Goal: Task Accomplishment & Management: Manage account settings

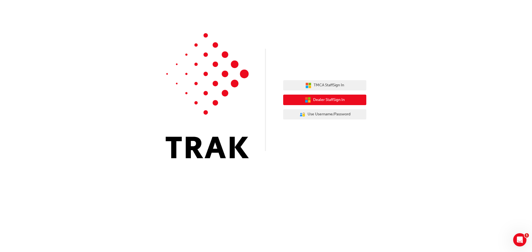
click at [316, 99] on span "Dealer Staff Sign In" at bounding box center [329, 100] width 32 height 6
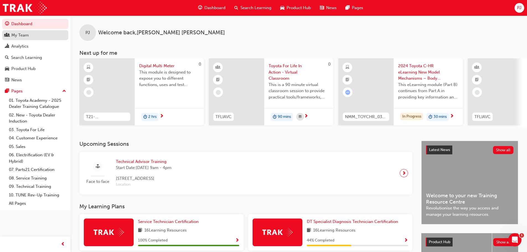
click at [14, 36] on div "My Team" at bounding box center [19, 35] width 17 height 6
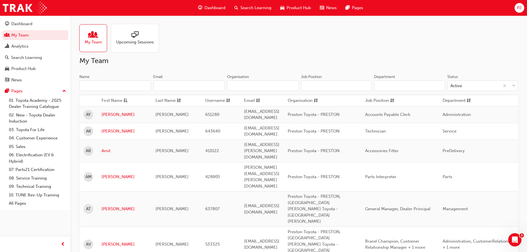
click at [133, 40] on span "Upcoming Sessions" at bounding box center [135, 42] width 38 height 6
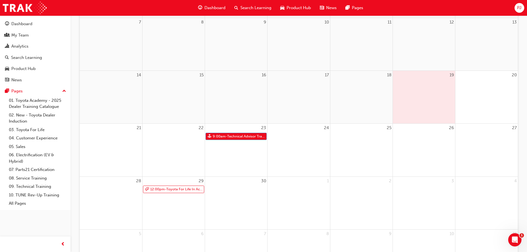
scroll to position [138, 0]
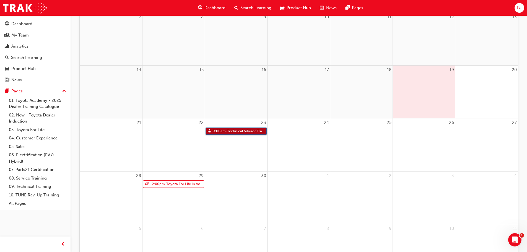
click at [231, 132] on link "9:00am - Technical Advisor Training" at bounding box center [236, 131] width 61 height 7
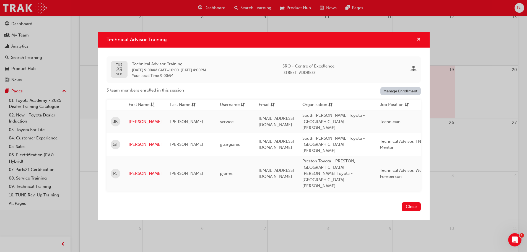
click at [417, 42] on span "cross-icon" at bounding box center [419, 39] width 4 height 5
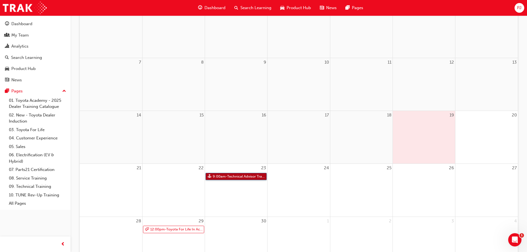
scroll to position [83, 0]
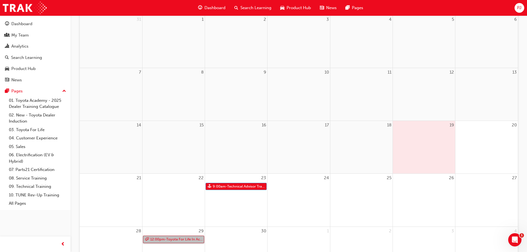
click at [172, 240] on link "12:00pm - Toyota For Life In Action - Virtual Classroom" at bounding box center [173, 239] width 61 height 7
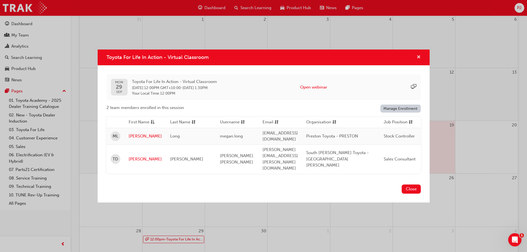
click at [420, 60] on span "cross-icon" at bounding box center [419, 57] width 4 height 5
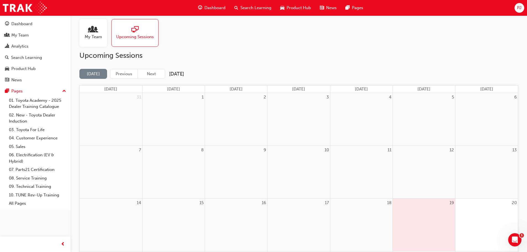
scroll to position [0, 0]
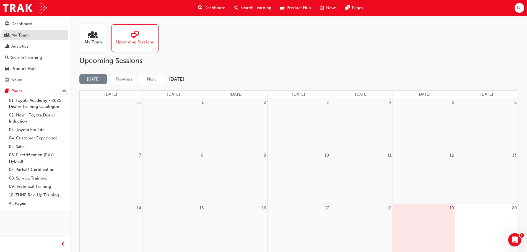
click at [23, 37] on div "My Team" at bounding box center [19, 35] width 17 height 6
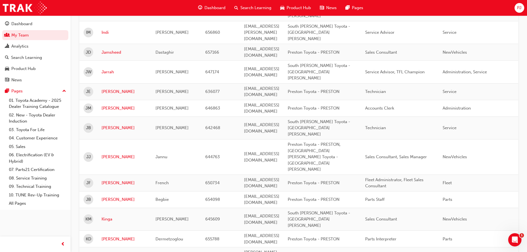
scroll to position [637, 0]
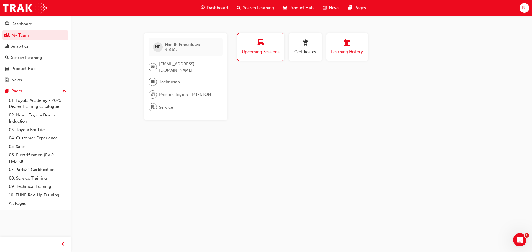
click at [342, 49] on span "Learning History" at bounding box center [346, 52] width 33 height 6
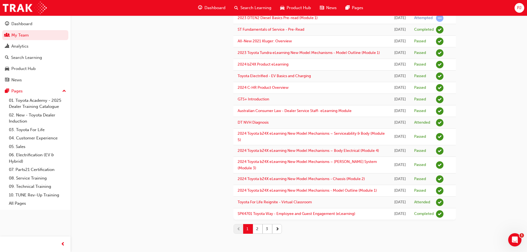
scroll to position [650, 0]
click at [266, 200] on link "Toyota For Life Reignite - Virtual Classroom" at bounding box center [275, 202] width 74 height 5
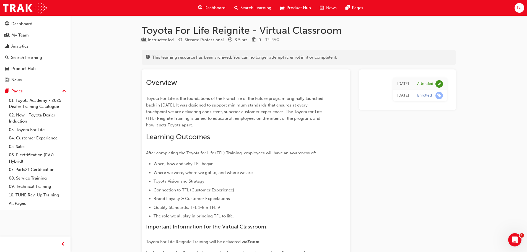
click at [248, 8] on span "Search Learning" at bounding box center [256, 8] width 31 height 6
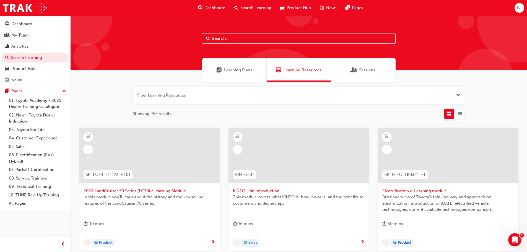
click at [229, 40] on input "text" at bounding box center [299, 38] width 194 height 11
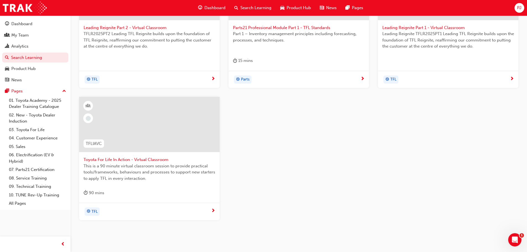
scroll to position [166, 0]
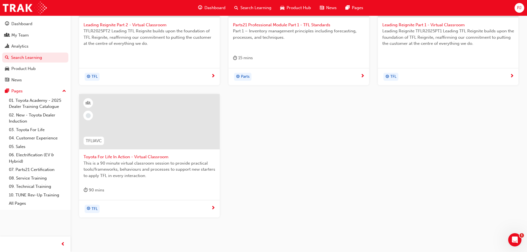
type input "tfl"
click at [135, 157] on span "Toyota For Life In Action - Virtual Classroom" at bounding box center [150, 157] width 132 height 6
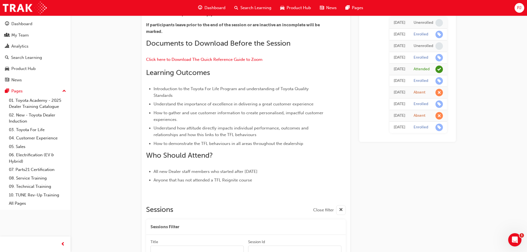
scroll to position [148, 0]
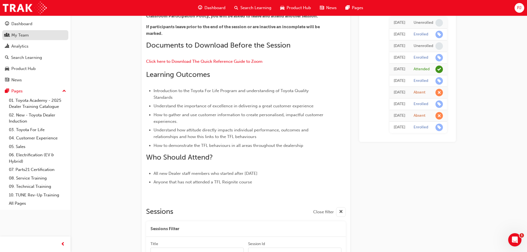
click at [23, 35] on div "My Team" at bounding box center [19, 35] width 17 height 6
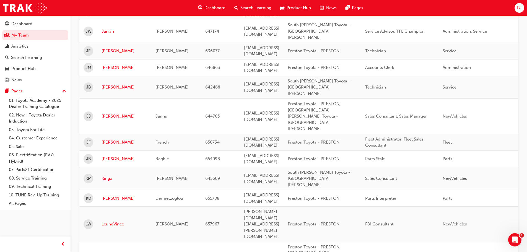
scroll to position [674, 0]
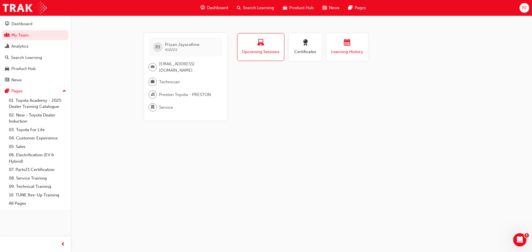
click at [353, 50] on span "Learning History" at bounding box center [346, 52] width 33 height 6
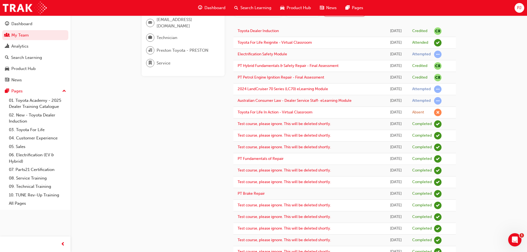
scroll to position [43, 0]
click at [289, 42] on link "Toyota For Life Reignite - Virtual Classroom" at bounding box center [275, 43] width 74 height 5
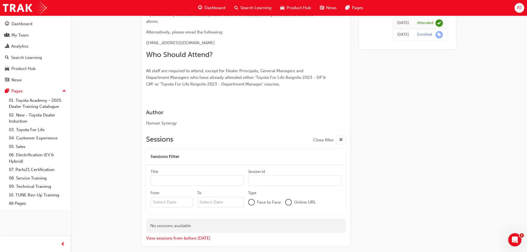
scroll to position [359, 0]
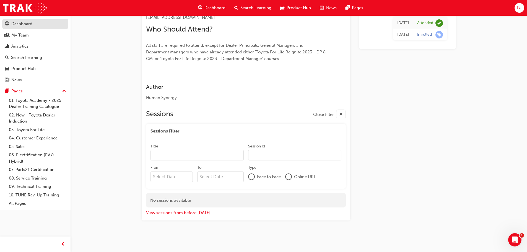
click at [25, 22] on div "Dashboard" at bounding box center [21, 24] width 21 height 6
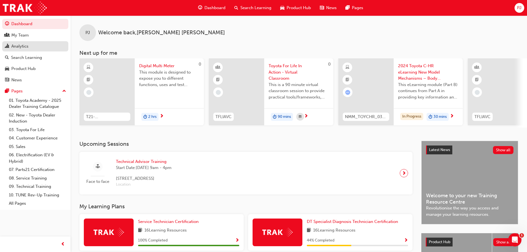
click at [23, 47] on div "Analytics" at bounding box center [19, 46] width 17 height 6
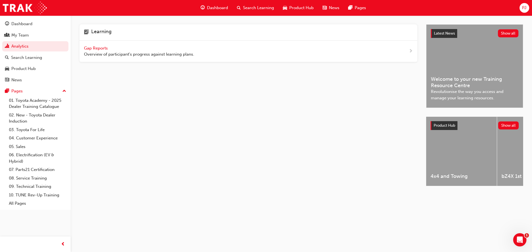
click at [100, 48] on span "Gap Reports" at bounding box center [96, 48] width 25 height 5
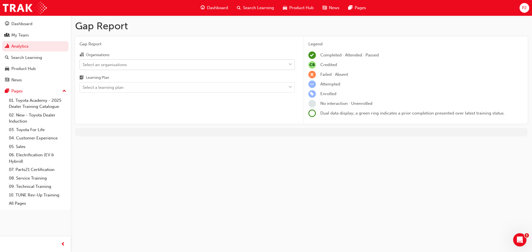
click at [93, 65] on div "Select an organisations" at bounding box center [104, 64] width 44 height 6
click at [83, 65] on input "Organisations Select an organisations" at bounding box center [82, 64] width 1 height 5
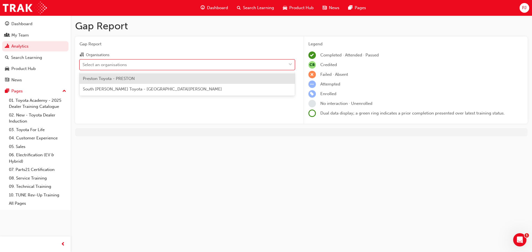
click at [98, 79] on span "Preston Toyota - PRESTON" at bounding box center [109, 78] width 52 height 5
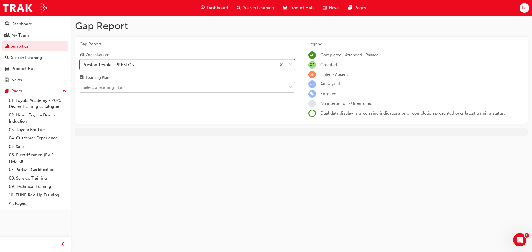
click at [101, 89] on div "Select a learning plan" at bounding box center [102, 87] width 41 height 6
click at [83, 89] on input "Learning Plan Select a learning plan" at bounding box center [82, 87] width 1 height 5
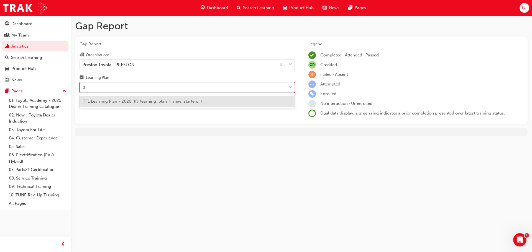
type input "tfl"
click at [109, 103] on span "TFL Learning Plan - 2020_tfl_learning_plan_(_new_starters_)" at bounding box center [142, 101] width 119 height 5
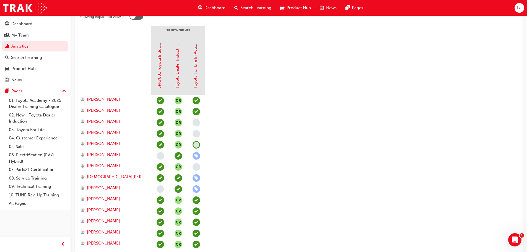
scroll to position [138, 0]
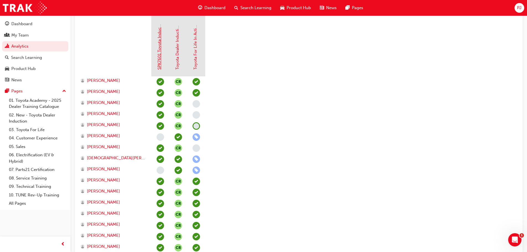
click at [160, 64] on link "SPK7601 Toyota Induction (eLearning)" at bounding box center [159, 33] width 5 height 73
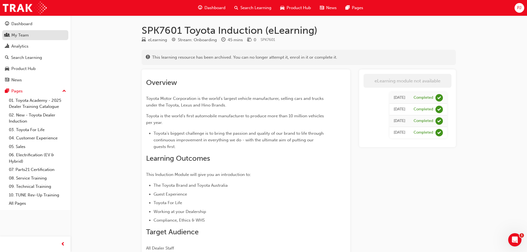
click at [17, 36] on div "My Team" at bounding box center [19, 35] width 17 height 6
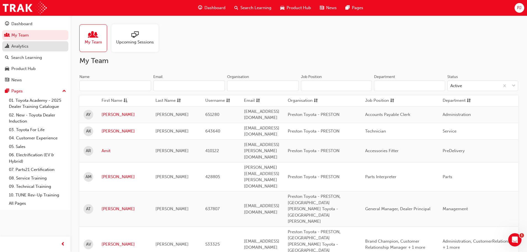
click at [25, 46] on div "Analytics" at bounding box center [19, 46] width 17 height 6
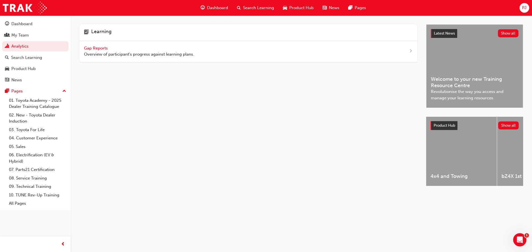
click at [102, 48] on span "Gap Reports" at bounding box center [96, 48] width 25 height 5
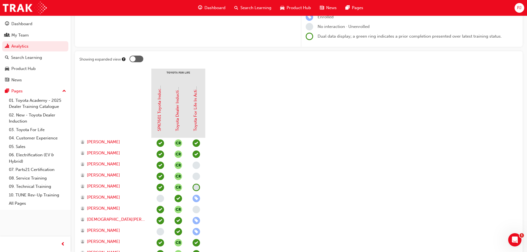
scroll to position [76, 0]
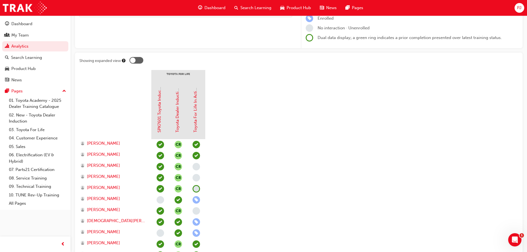
click at [249, 8] on span "Search Learning" at bounding box center [256, 8] width 31 height 6
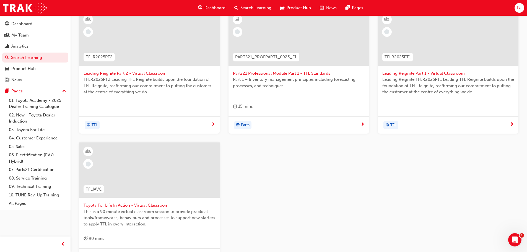
scroll to position [166, 0]
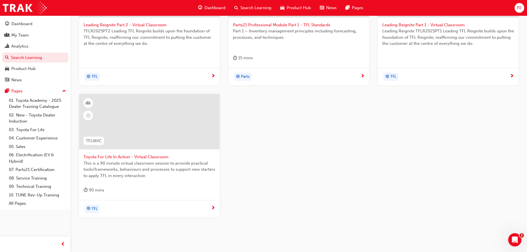
click at [131, 157] on span "Toyota For Life In Action - Virtual Classroom" at bounding box center [150, 157] width 132 height 6
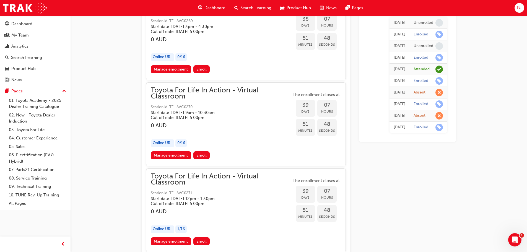
scroll to position [6474, 0]
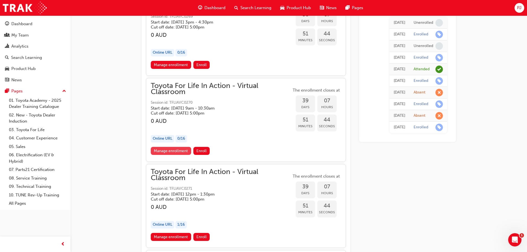
click at [172, 152] on link "Manage enrollment" at bounding box center [171, 151] width 40 height 8
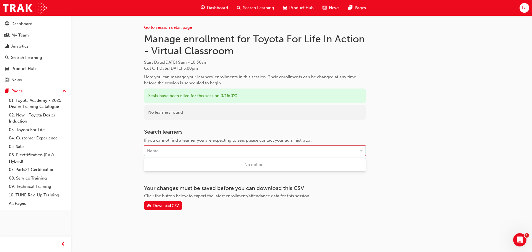
click at [171, 151] on div "Name" at bounding box center [250, 151] width 213 height 10
type input "pi"
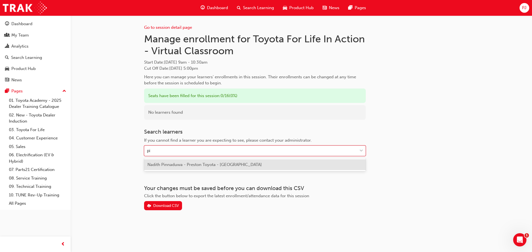
click at [176, 165] on span "Nadith Pinnaduwa - Preston Toyota - [GEOGRAPHIC_DATA]" at bounding box center [204, 164] width 114 height 5
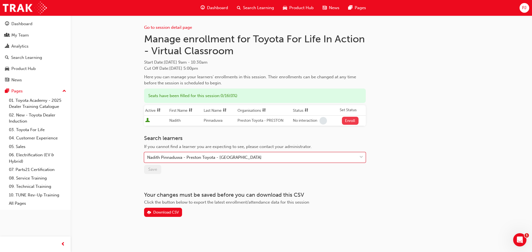
click at [347, 120] on button "Enroll" at bounding box center [350, 121] width 17 height 8
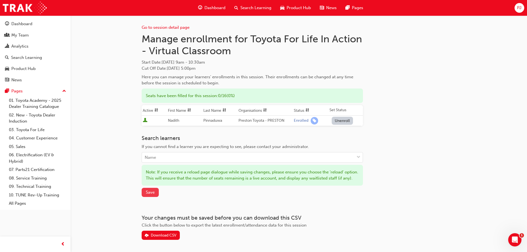
click at [154, 195] on span "Save" at bounding box center [150, 192] width 9 height 5
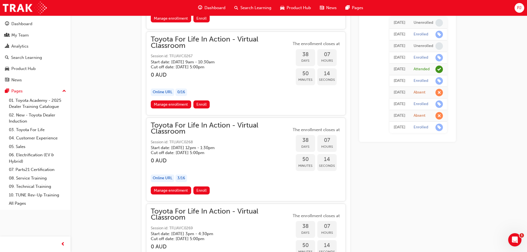
scroll to position [6252, 0]
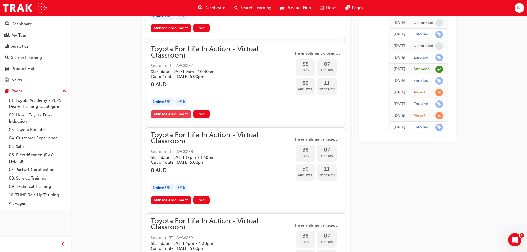
click at [171, 115] on link "Manage enrollment" at bounding box center [171, 114] width 40 height 8
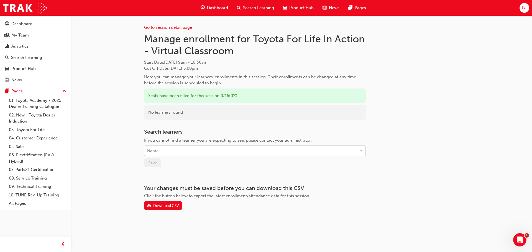
click at [157, 149] on div "Name" at bounding box center [152, 151] width 11 height 6
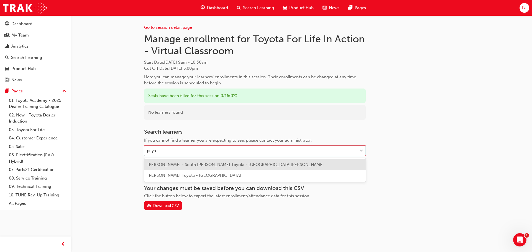
type input "priyan"
click at [169, 165] on span "[PERSON_NAME] Toyota - [GEOGRAPHIC_DATA]" at bounding box center [194, 164] width 94 height 5
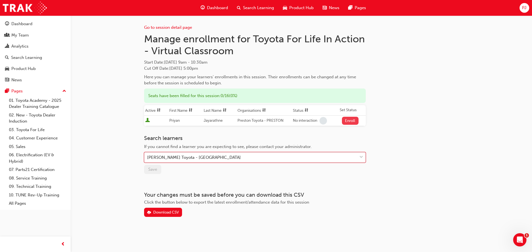
click at [348, 120] on button "Enroll" at bounding box center [350, 121] width 17 height 8
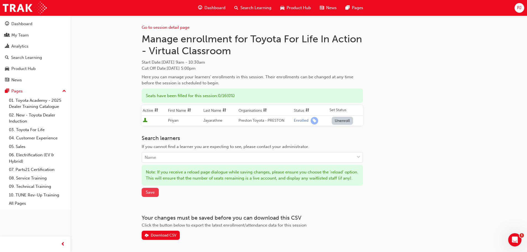
click at [148, 195] on span "Save" at bounding box center [150, 192] width 9 height 5
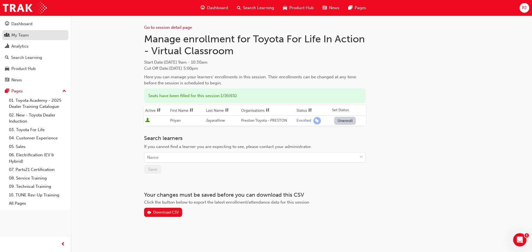
click at [23, 35] on div "My Team" at bounding box center [19, 35] width 17 height 6
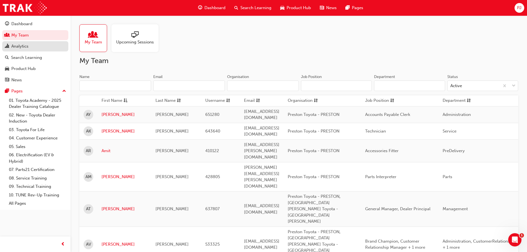
click at [25, 48] on div "Analytics" at bounding box center [19, 46] width 17 height 6
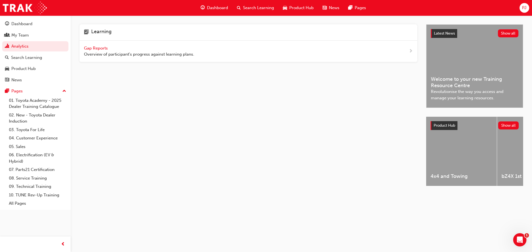
click at [106, 50] on span "Gap Reports" at bounding box center [96, 48] width 25 height 5
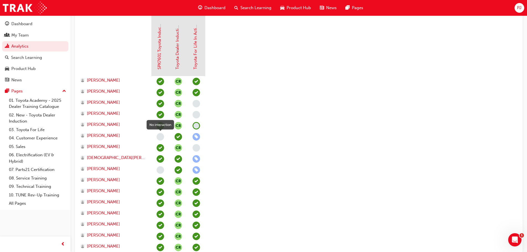
scroll to position [131, 0]
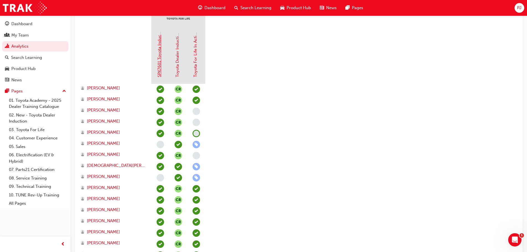
click at [160, 73] on link "SPK7601 Toyota Induction (eLearning)" at bounding box center [159, 40] width 5 height 73
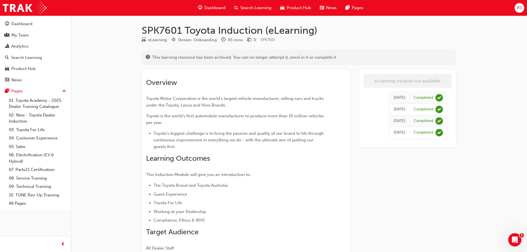
click at [244, 7] on span "Search Learning" at bounding box center [256, 8] width 31 height 6
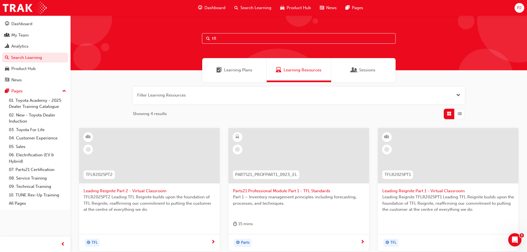
click at [225, 37] on input "tfl" at bounding box center [299, 38] width 194 height 11
type input "t"
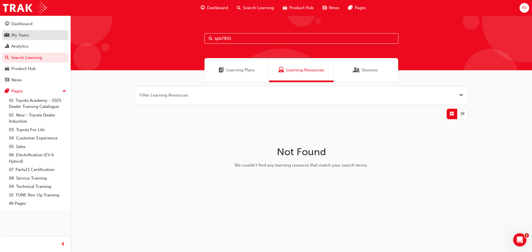
type input "spk7801"
click at [29, 37] on div "My Team" at bounding box center [35, 35] width 61 height 7
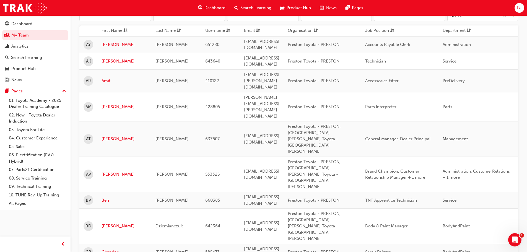
scroll to position [83, 0]
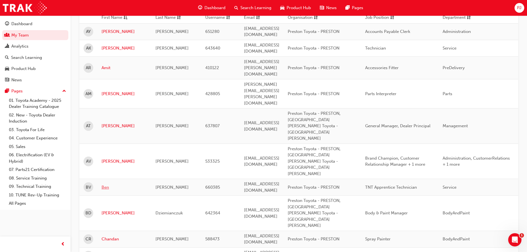
click at [108, 184] on link "Ben" at bounding box center [125, 187] width 46 height 6
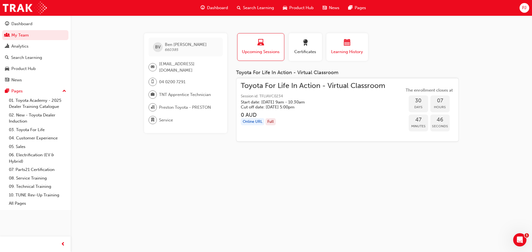
click at [339, 50] on span "Learning History" at bounding box center [346, 52] width 33 height 6
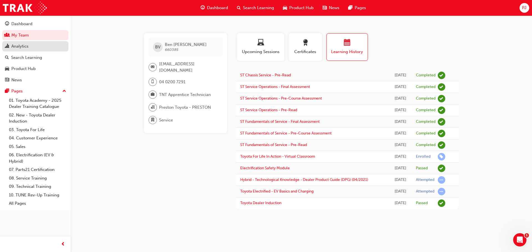
click at [24, 45] on div "Analytics" at bounding box center [19, 46] width 17 height 6
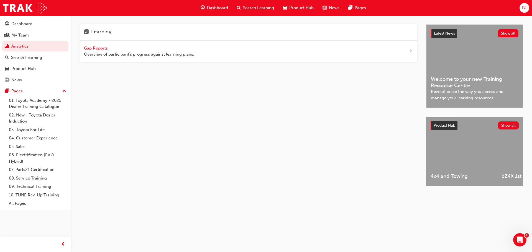
click at [100, 47] on span "Gap Reports" at bounding box center [96, 48] width 25 height 5
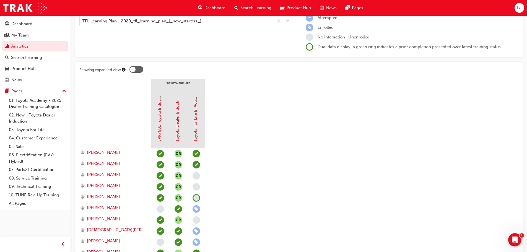
scroll to position [83, 0]
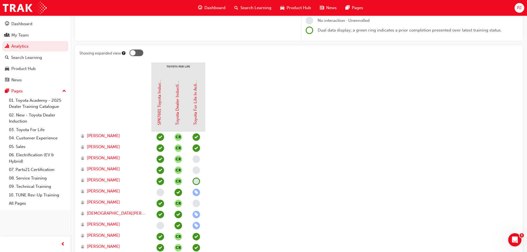
click at [246, 7] on span "Search Learning" at bounding box center [256, 8] width 31 height 6
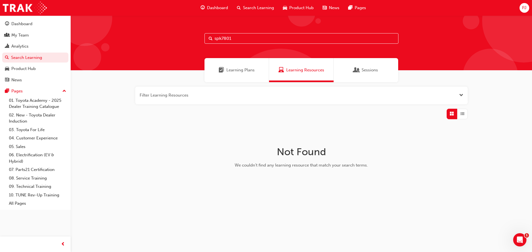
click at [225, 38] on input "spk7801" at bounding box center [301, 38] width 194 height 11
click at [235, 39] on input "spk7601" at bounding box center [301, 38] width 194 height 11
type input "spk7601"
click at [24, 47] on div "Analytics" at bounding box center [19, 46] width 17 height 6
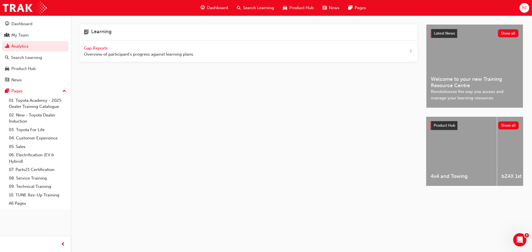
click at [98, 47] on span "Gap Reports" at bounding box center [96, 48] width 25 height 5
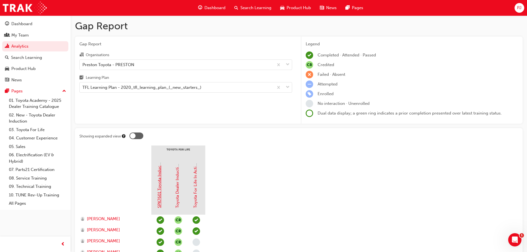
click at [159, 193] on link "SPK7601 Toyota Induction (eLearning)" at bounding box center [159, 171] width 5 height 73
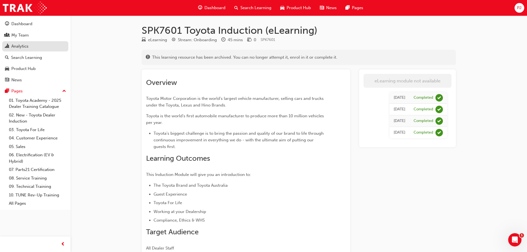
click at [28, 47] on div "Analytics" at bounding box center [19, 46] width 17 height 6
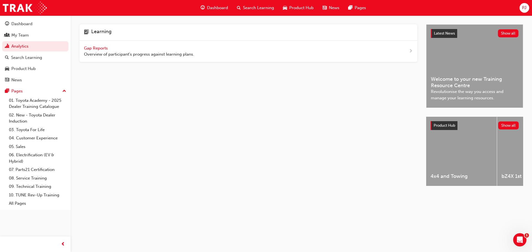
click at [95, 49] on span "Gap Reports" at bounding box center [96, 48] width 25 height 5
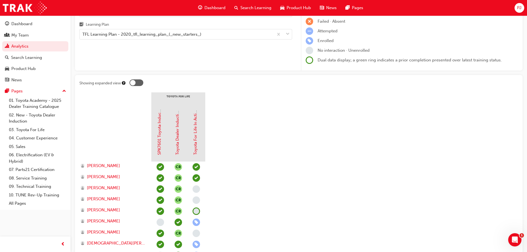
scroll to position [55, 0]
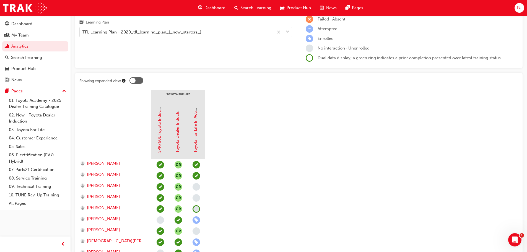
click at [134, 81] on div at bounding box center [133, 81] width 6 height 6
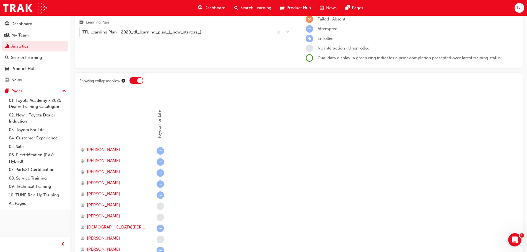
click at [134, 81] on div at bounding box center [137, 80] width 14 height 7
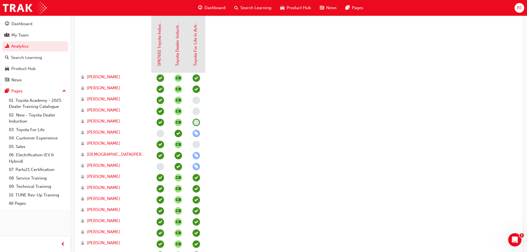
scroll to position [138, 0]
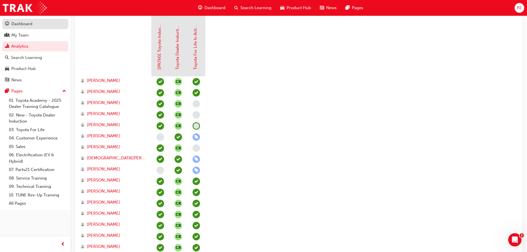
click at [26, 24] on div "Dashboard" at bounding box center [21, 24] width 21 height 6
